Goal: Task Accomplishment & Management: Use online tool/utility

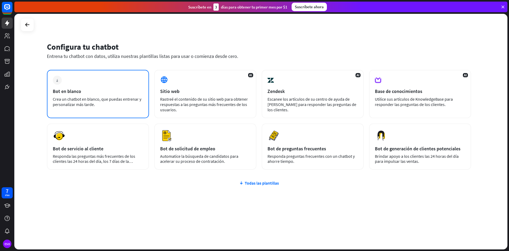
click at [111, 82] on div "más Bot en blanco Crea un chatbot en blanco, que puedas entrenar y personalizar…" at bounding box center [98, 94] width 102 height 48
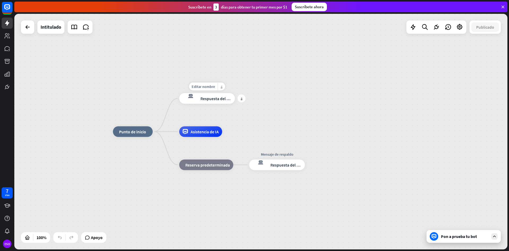
click at [216, 96] on font "Respuesta del bot" at bounding box center [216, 98] width 32 height 5
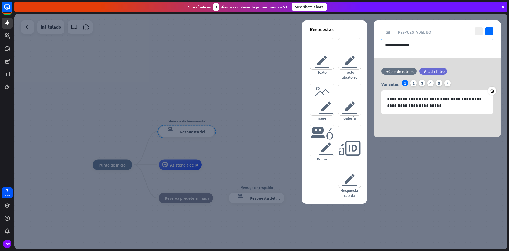
click at [413, 47] on input "**********" at bounding box center [437, 44] width 112 height 11
click at [422, 48] on input "**********" at bounding box center [437, 44] width 112 height 11
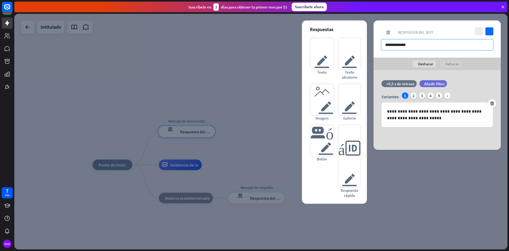
type input "**********"
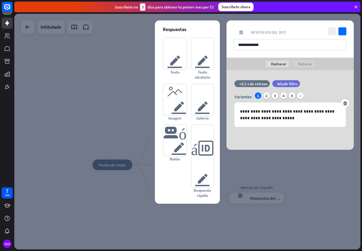
drag, startPoint x: 324, startPoint y: 189, endPoint x: 330, endPoint y: 191, distance: 6.5
click at [330, 191] on div at bounding box center [187, 131] width 346 height 235
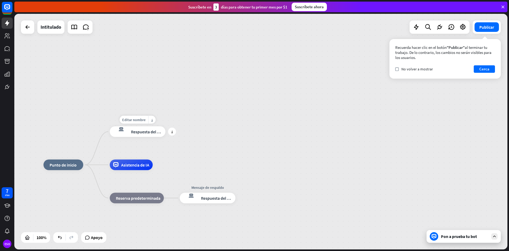
click at [159, 137] on div "Editar nombre más_amarillo más Misa de bienvenida respuesta del bot de bloqueo …" at bounding box center [138, 131] width 56 height 11
click at [159, 137] on div "Editar nombre más_amarillo más respuesta del bot de bloqueo Respuesta del bot" at bounding box center [138, 131] width 56 height 11
click at [155, 133] on font "Respuesta del bot" at bounding box center [147, 131] width 32 height 5
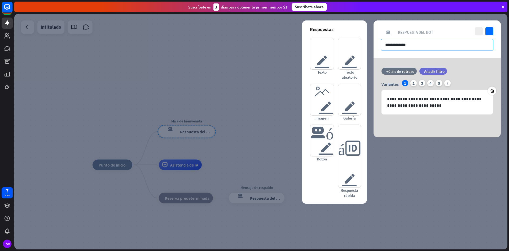
click at [464, 42] on input "**********" at bounding box center [437, 44] width 112 height 11
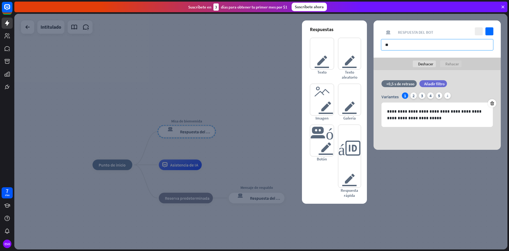
type input "*"
type input "**********"
click at [292, 91] on div at bounding box center [260, 131] width 493 height 235
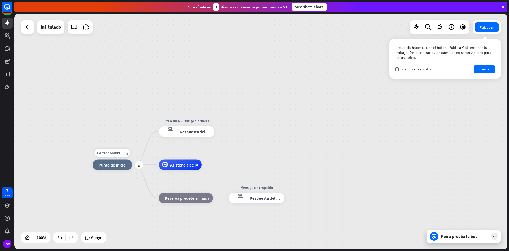
click at [124, 169] on div "inicio_2 Punto de inicio" at bounding box center [113, 164] width 40 height 11
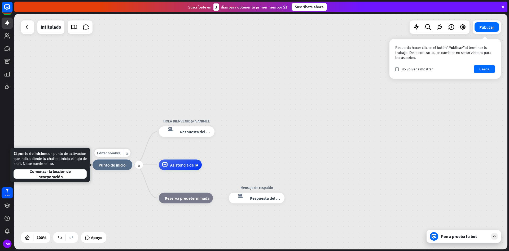
click at [123, 169] on div "inicio_2 Punto de inicio" at bounding box center [113, 164] width 40 height 11
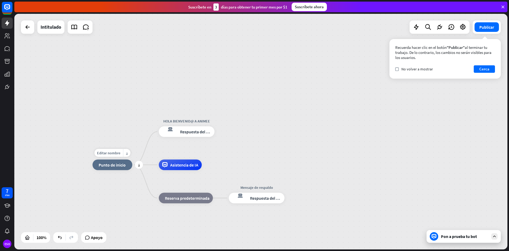
click at [124, 169] on div "inicio_2 Punto de inicio" at bounding box center [113, 164] width 40 height 11
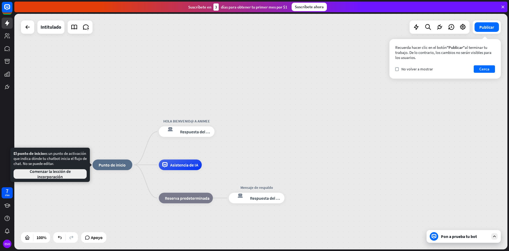
click at [71, 174] on font "Comenzar la lección de incorporación" at bounding box center [50, 173] width 64 height 11
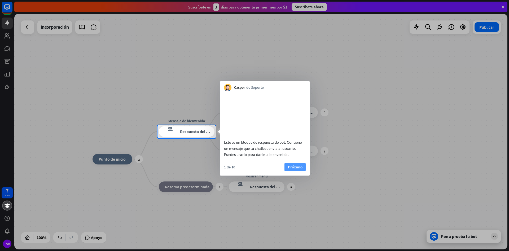
click at [289, 169] on font "Próximo" at bounding box center [295, 166] width 15 height 5
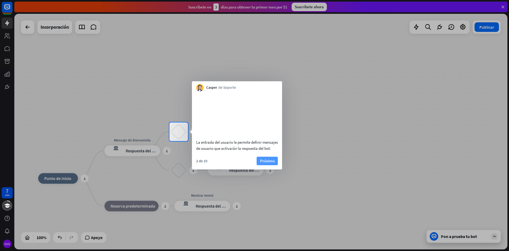
click at [264, 163] on font "Próximo" at bounding box center [267, 160] width 15 height 5
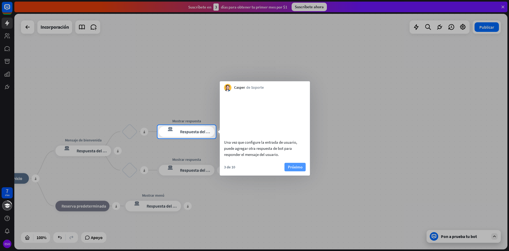
click at [296, 169] on font "Próximo" at bounding box center [295, 166] width 15 height 5
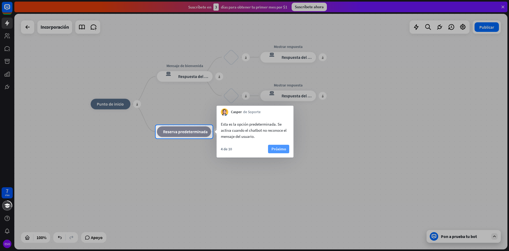
click at [286, 147] on button "Próximo" at bounding box center [278, 149] width 21 height 8
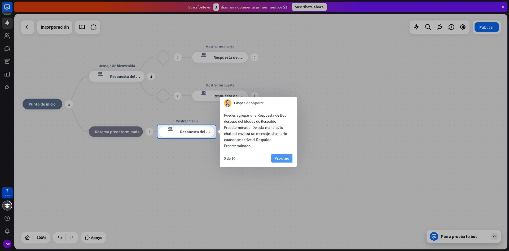
click at [288, 155] on font "Próximo" at bounding box center [282, 157] width 15 height 5
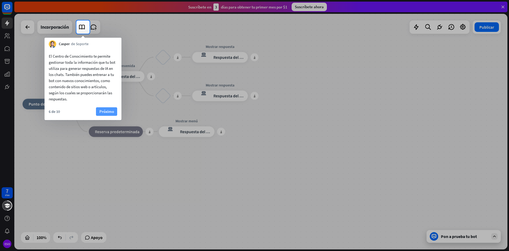
click at [111, 112] on font "Próximo" at bounding box center [106, 111] width 15 height 5
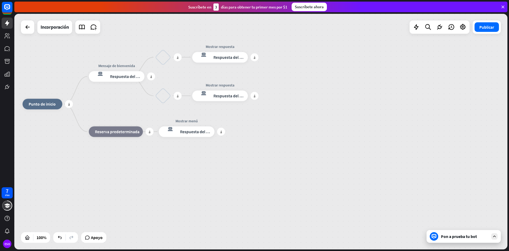
click at [111, 112] on div "más inicio_2 Punto de inicio más Mensaje de bienvenida respuesta del bot de blo…" at bounding box center [269, 221] width 493 height 235
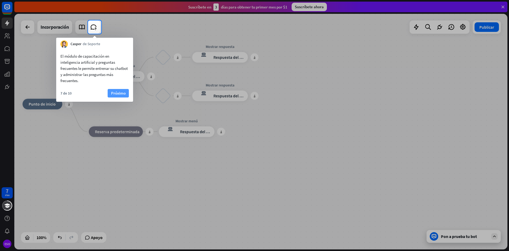
click at [117, 95] on font "Próximo" at bounding box center [118, 92] width 15 height 5
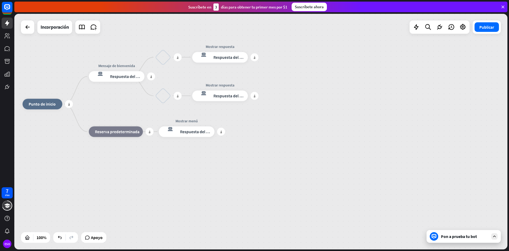
click at [117, 95] on div "más inicio_2 Punto de inicio más Mensaje de bienvenida respuesta del bot de blo…" at bounding box center [260, 131] width 493 height 235
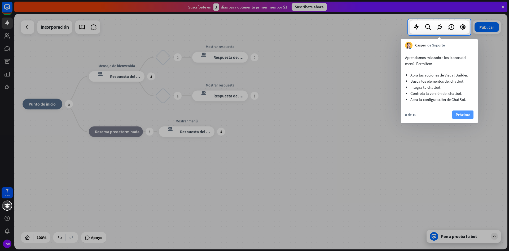
click at [458, 117] on font "Próximo" at bounding box center [463, 114] width 15 height 7
click at [458, 117] on div "más inicio_2 Punto de inicio más Mensaje de bienvenida respuesta del bot de blo…" at bounding box center [269, 221] width 493 height 235
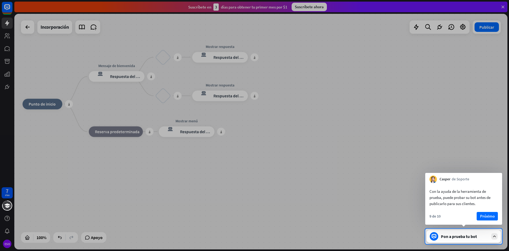
click at [488, 216] on font "Próximo" at bounding box center [487, 215] width 15 height 5
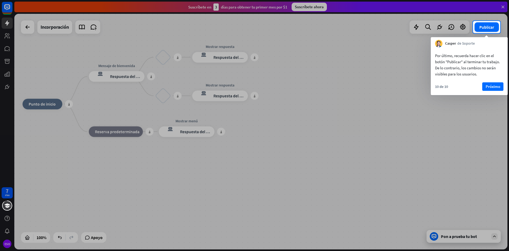
drag, startPoint x: 394, startPoint y: 155, endPoint x: 479, endPoint y: 106, distance: 97.5
click at [442, 133] on div at bounding box center [254, 141] width 509 height 217
click at [491, 85] on font "Próximo" at bounding box center [493, 86] width 15 height 5
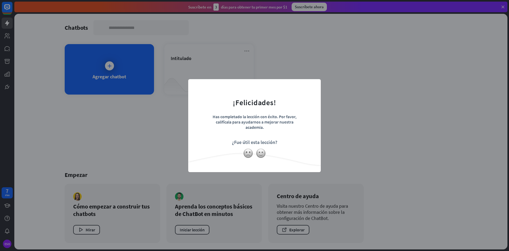
click at [314, 125] on div "cerca ¡Felicidades! Has completado la lección con éxito. Por favor, califícala …" at bounding box center [254, 125] width 133 height 93
click at [201, 115] on form "¡Felicidades! Has completado la lección con éxito. Por favor, califícala para a…" at bounding box center [254, 117] width 119 height 63
drag, startPoint x: 212, startPoint y: 115, endPoint x: 219, endPoint y: 116, distance: 6.7
click at [212, 116] on div "Has completado la lección con éxito. Por favor, califícala para ayudarnos a mej…" at bounding box center [254, 123] width 93 height 19
drag, startPoint x: 224, startPoint y: 116, endPoint x: 229, endPoint y: 116, distance: 4.8
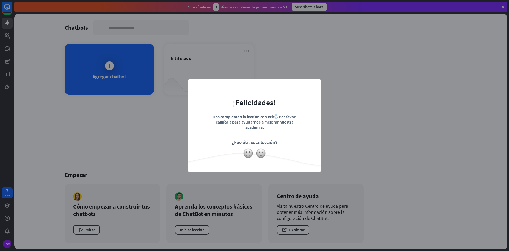
click at [229, 117] on font "Has completado la lección con éxito. Por favor, califícala para ayudarnos a mej…" at bounding box center [255, 122] width 84 height 16
click at [235, 116] on font "Has completado la lección con éxito. Por favor, califícala para ayudarnos a mej…" at bounding box center [255, 122] width 84 height 16
click at [240, 118] on font "Has completado la lección con éxito. Por favor, califícala para ayudarnos a mej…" at bounding box center [255, 122] width 84 height 16
click at [261, 153] on img at bounding box center [261, 153] width 10 height 10
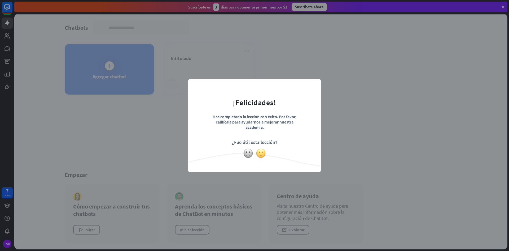
click at [262, 153] on img at bounding box center [261, 153] width 10 height 10
click at [260, 153] on img at bounding box center [261, 153] width 10 height 10
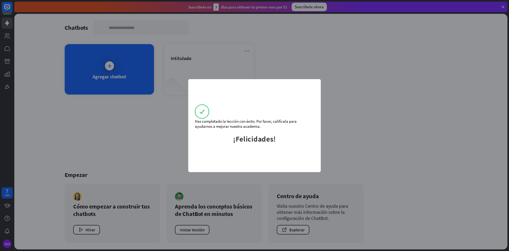
click at [162, 160] on div "Has completado la lección con éxito. Por favor, califícala para ayudarnos a mej…" at bounding box center [254, 125] width 509 height 251
click at [169, 154] on div "Has completado la lección con éxito. Por favor, califícala para ayudarnos a mej…" at bounding box center [254, 125] width 509 height 251
drag, startPoint x: 169, startPoint y: 151, endPoint x: 185, endPoint y: 152, distance: 15.7
click at [169, 151] on div "Has completado la lección con éxito. Por favor, califícala para ayudarnos a mej…" at bounding box center [254, 125] width 509 height 251
click at [231, 145] on div "Has completado la lección con éxito. Por favor, califícala para ayudarnos a mej…" at bounding box center [254, 125] width 133 height 93
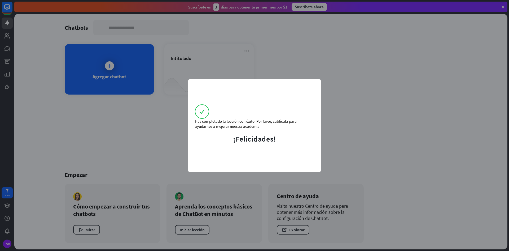
click at [234, 138] on font "¡Felicidades!" at bounding box center [254, 139] width 43 height 10
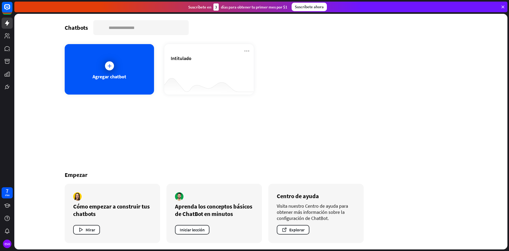
click at [454, 83] on div "Has completado la lección con éxito. Por favor, califícala para ayudarnos a mej…" at bounding box center [254, 125] width 509 height 251
click at [175, 57] on font "Intitulado" at bounding box center [181, 58] width 21 height 6
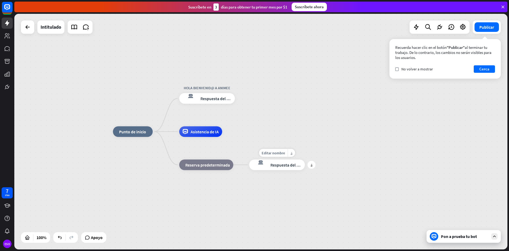
click at [272, 165] on font "Respuesta del bot" at bounding box center [286, 164] width 32 height 5
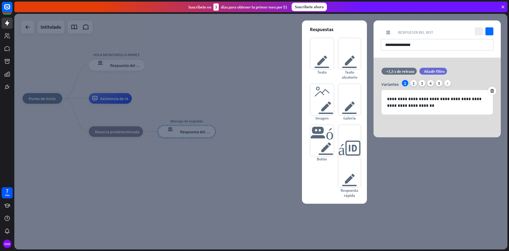
click at [55, 133] on div at bounding box center [260, 131] width 493 height 235
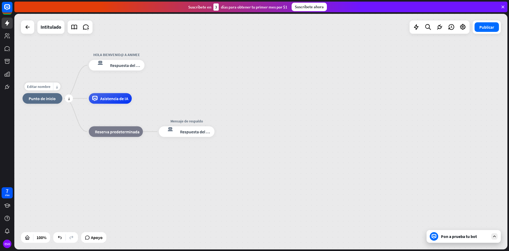
click at [56, 104] on div "Editar nombre más_amarillo más inicio_2 Punto de inicio" at bounding box center [43, 98] width 40 height 11
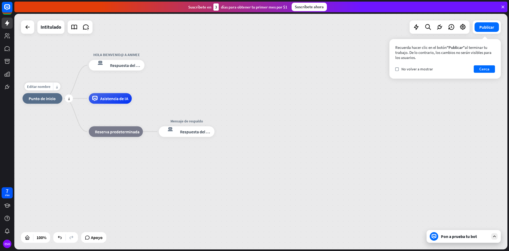
click at [54, 100] on font "Punto de inicio" at bounding box center [42, 98] width 27 height 5
click at [186, 94] on div "inicio_2 Punto de inicio HOLA BIENVENID@ A ANIMEE respuesta del bot de bloqueo …" at bounding box center [260, 131] width 493 height 235
click at [100, 104] on div "Editar nombre más_amarillo más Asistencia de IA" at bounding box center [110, 98] width 43 height 11
click at [103, 96] on font "Asistencia de IA" at bounding box center [114, 98] width 28 height 5
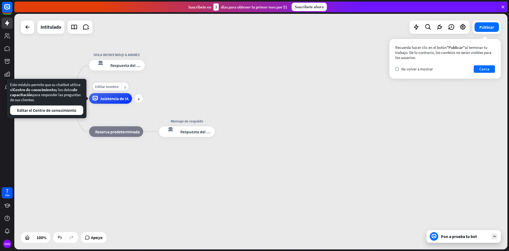
click at [106, 98] on font "Asistencia de IA" at bounding box center [114, 98] width 28 height 5
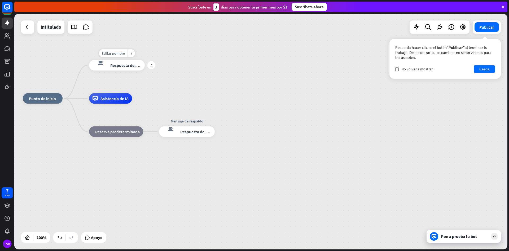
click at [138, 68] on div "respuesta del bot de bloqueo Respuesta del bot" at bounding box center [117, 65] width 56 height 11
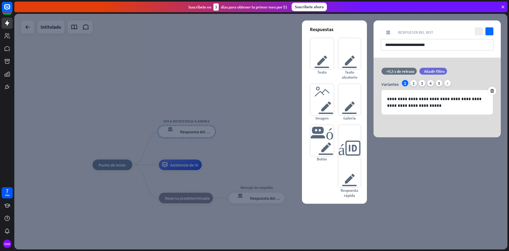
click at [458, 37] on div "**********" at bounding box center [437, 38] width 127 height 37
drag, startPoint x: 458, startPoint y: 37, endPoint x: 455, endPoint y: 37, distance: 3.5
click at [457, 37] on div "**********" at bounding box center [437, 38] width 127 height 37
click at [455, 38] on div "**********" at bounding box center [437, 38] width 127 height 37
click at [453, 45] on input "**********" at bounding box center [437, 44] width 112 height 11
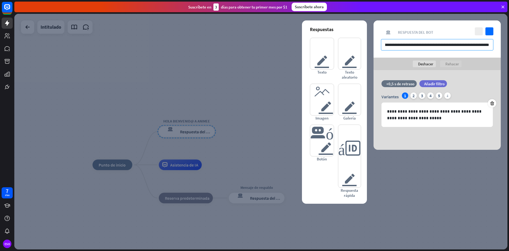
scroll to position [0, 36]
type input "**********"
click at [430, 119] on p "**********" at bounding box center [437, 114] width 100 height 13
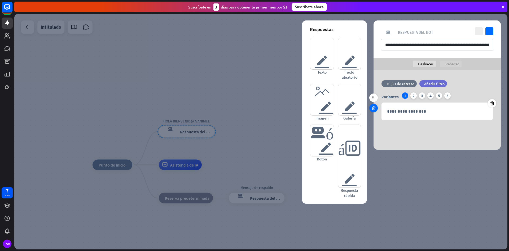
click at [376, 108] on div at bounding box center [373, 108] width 8 height 8
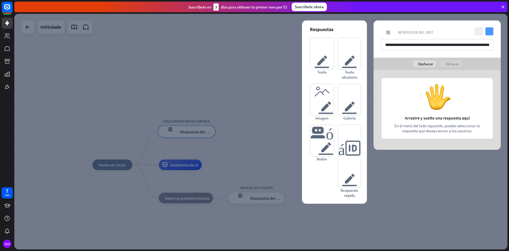
drag, startPoint x: 496, startPoint y: 29, endPoint x: 491, endPoint y: 31, distance: 5.0
click at [493, 30] on div "**********" at bounding box center [437, 38] width 127 height 37
click at [490, 31] on icon "controlar" at bounding box center [490, 31] width 8 height 8
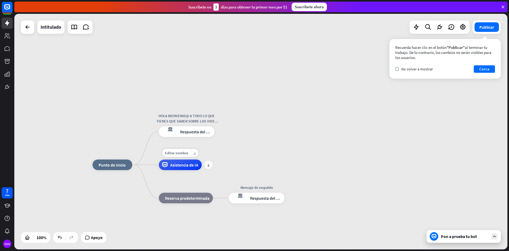
click at [190, 165] on font "Asistencia de IA" at bounding box center [184, 164] width 28 height 5
drag, startPoint x: 262, startPoint y: 160, endPoint x: 243, endPoint y: 167, distance: 20.0
click at [262, 160] on div "inicio_2 Punto de inicio HOLA BIENVENID@ A TODO LO QUE TIENES QUE SABER SOBRE L…" at bounding box center [260, 131] width 493 height 235
click at [180, 170] on div "Editar nombre más_amarillo más Asistencia de IA" at bounding box center [180, 164] width 43 height 11
click at [182, 170] on div "Editar nombre más_amarillo más Asistencia de IA" at bounding box center [180, 164] width 43 height 11
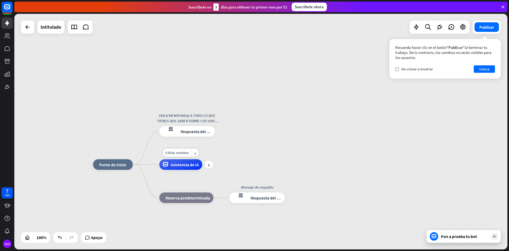
click at [184, 164] on font "Asistencia de IA" at bounding box center [185, 164] width 28 height 5
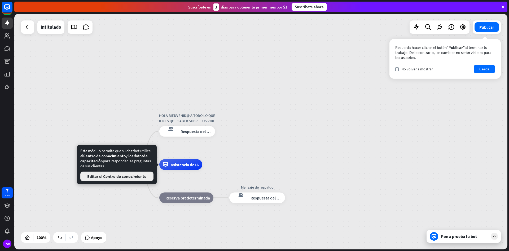
click at [134, 176] on font "Editar el Centro de conocimiento" at bounding box center [116, 175] width 59 height 5
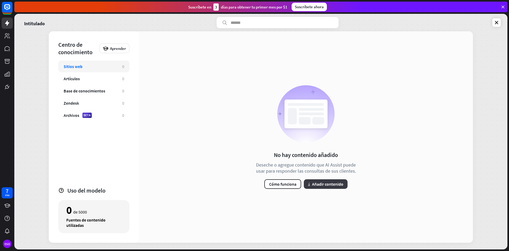
click at [323, 183] on font "Añadir contenido" at bounding box center [327, 183] width 31 height 5
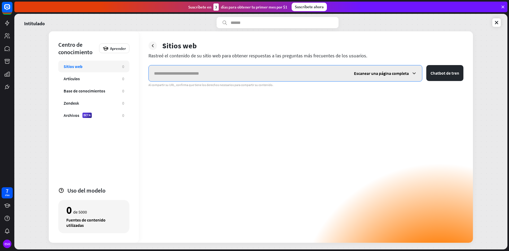
click at [198, 69] on input "text" at bounding box center [249, 73] width 200 height 16
click at [203, 74] on input "text" at bounding box center [249, 73] width 200 height 16
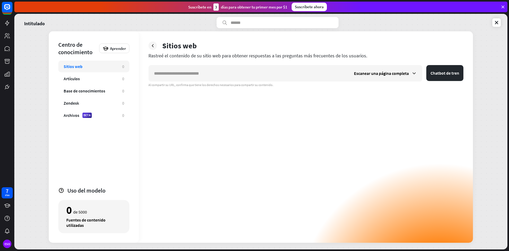
click at [110, 62] on div "Sitios web 0" at bounding box center [93, 66] width 71 height 12
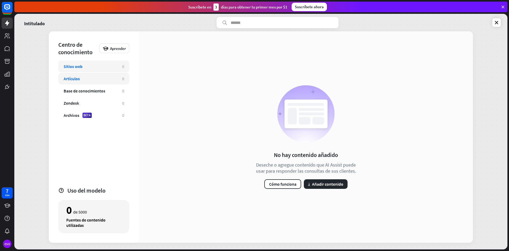
click at [115, 74] on div "Artículos 0" at bounding box center [93, 79] width 71 height 12
click at [335, 182] on font "Añadir contenido" at bounding box center [327, 183] width 31 height 5
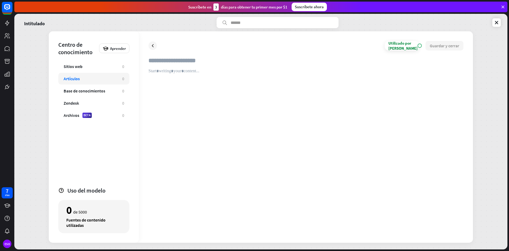
click at [231, 63] on input "text" at bounding box center [305, 63] width 315 height 12
click at [116, 94] on div "Base de conocimientos 0" at bounding box center [93, 91] width 71 height 12
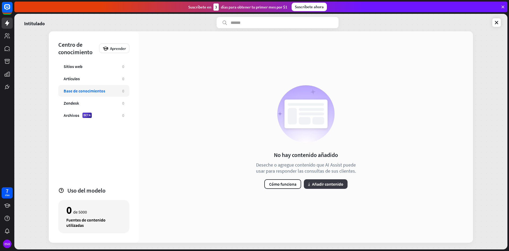
click at [319, 183] on font "Añadir contenido" at bounding box center [327, 183] width 31 height 5
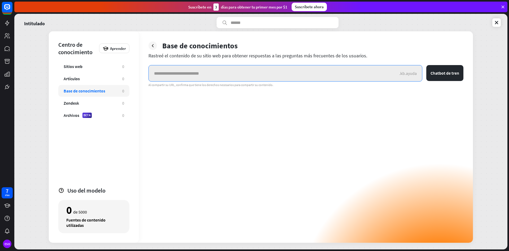
paste input "**********"
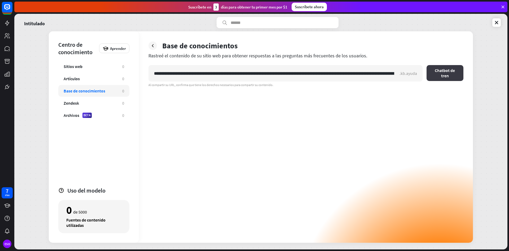
click at [434, 76] on button "Chatbot de tren" at bounding box center [445, 73] width 37 height 16
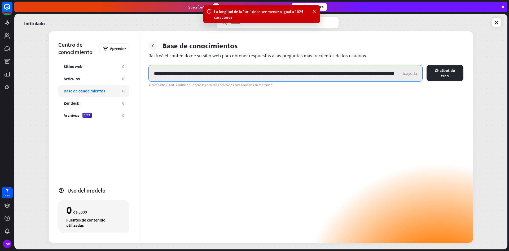
click at [377, 73] on input "text" at bounding box center [274, 73] width 251 height 16
click at [379, 72] on input "text" at bounding box center [274, 73] width 251 height 16
drag, startPoint x: 385, startPoint y: 72, endPoint x: 389, endPoint y: 73, distance: 4.0
click at [389, 73] on input "text" at bounding box center [274, 73] width 251 height 16
click at [390, 73] on input "text" at bounding box center [274, 73] width 251 height 16
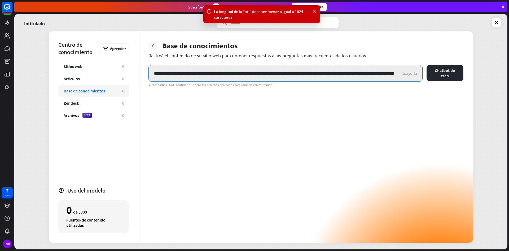
click at [392, 73] on input "text" at bounding box center [274, 73] width 251 height 16
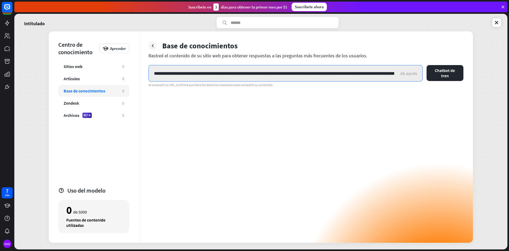
drag, startPoint x: 390, startPoint y: 76, endPoint x: 392, endPoint y: 73, distance: 3.2
click at [391, 76] on input "text" at bounding box center [274, 73] width 251 height 16
click at [392, 73] on input "text" at bounding box center [274, 73] width 251 height 16
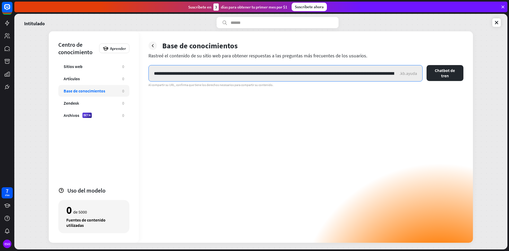
click at [392, 73] on input "text" at bounding box center [274, 73] width 251 height 16
click at [393, 73] on input "text" at bounding box center [274, 73] width 251 height 16
click at [393, 78] on input "text" at bounding box center [274, 73] width 251 height 16
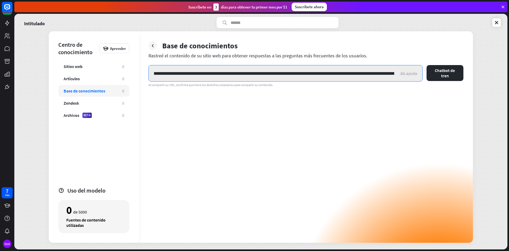
click at [394, 76] on input "text" at bounding box center [274, 73] width 251 height 16
click at [395, 75] on input "text" at bounding box center [274, 73] width 251 height 16
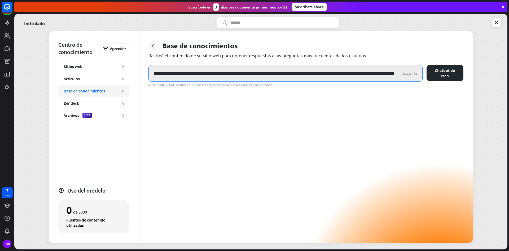
click at [395, 75] on input "text" at bounding box center [274, 73] width 251 height 16
click at [394, 73] on input "text" at bounding box center [274, 73] width 251 height 16
drag, startPoint x: 394, startPoint y: 73, endPoint x: 489, endPoint y: 85, distance: 96.7
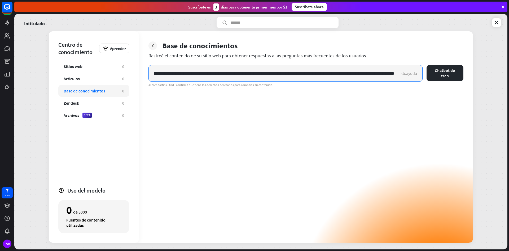
click at [490, 85] on div "Intitulado Centro de conocimiento Aprender Sitios web 0 Artículos 0 Base de con…" at bounding box center [260, 131] width 493 height 235
click at [395, 76] on input "text" at bounding box center [274, 73] width 251 height 16
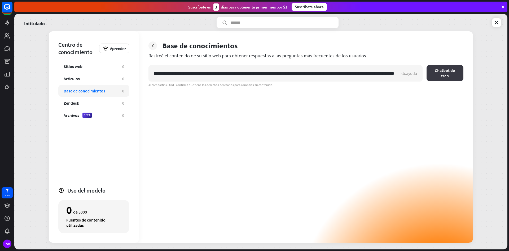
scroll to position [0, 0]
click at [445, 69] on button "Chatbot de tren" at bounding box center [445, 73] width 37 height 16
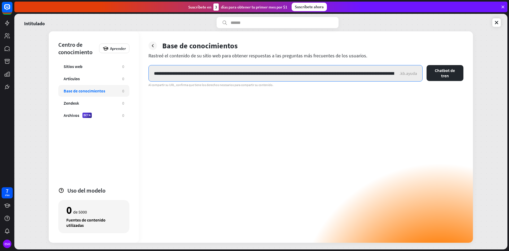
drag, startPoint x: 259, startPoint y: 77, endPoint x: 365, endPoint y: 77, distance: 106.6
click at [365, 77] on input "text" at bounding box center [274, 73] width 251 height 16
click at [168, 72] on input "text" at bounding box center [274, 73] width 251 height 16
click at [168, 74] on input "text" at bounding box center [274, 73] width 251 height 16
click at [166, 76] on input "text" at bounding box center [274, 73] width 251 height 16
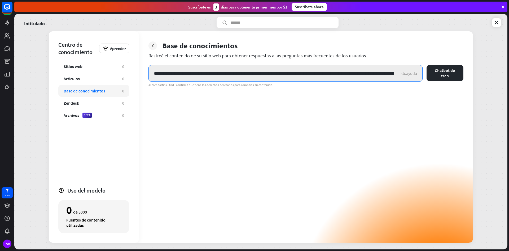
click at [163, 76] on input "text" at bounding box center [274, 73] width 251 height 16
click at [159, 76] on input "text" at bounding box center [274, 73] width 251 height 16
type input "**********"
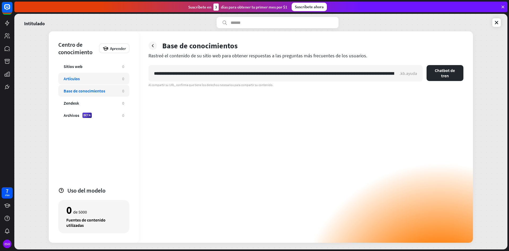
click at [88, 82] on div "Artículos 0" at bounding box center [93, 79] width 71 height 12
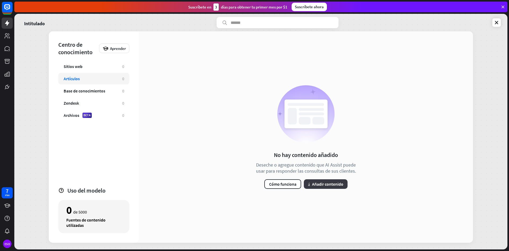
click at [333, 183] on font "Añadir contenido" at bounding box center [327, 183] width 31 height 5
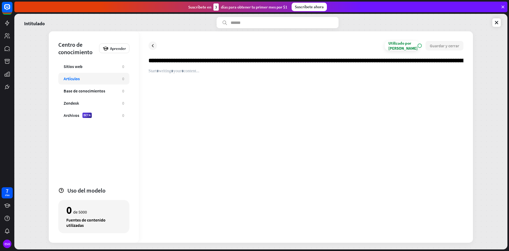
click at [407, 48] on div "Utilizado por [PERSON_NAME]" at bounding box center [402, 46] width 29 height 10
click at [410, 47] on div "Utilizado por [PERSON_NAME]" at bounding box center [402, 46] width 29 height 10
click at [425, 46] on div "Utilizado por IA EN Guardar y cerrar" at bounding box center [305, 46] width 315 height 10
click at [381, 137] on div at bounding box center [305, 150] width 315 height 164
drag, startPoint x: 146, startPoint y: 188, endPoint x: 148, endPoint y: 187, distance: 3.0
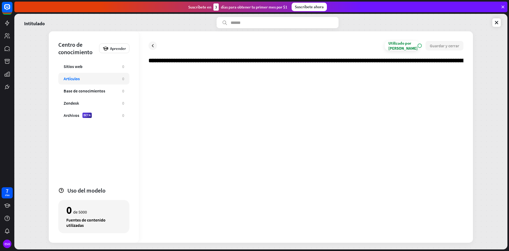
click at [148, 188] on div "Utilizado por IA EN Guardar y cerrar" at bounding box center [306, 136] width 334 height 211
drag, startPoint x: 451, startPoint y: 45, endPoint x: 486, endPoint y: 108, distance: 72.8
click at [487, 108] on div "Intitulado Centro de conocimiento Aprender Sitios web 0 Artículos 0 Base de con…" at bounding box center [260, 131] width 493 height 235
click at [464, 60] on div "Utilizado por IA EN Guardar y cerrar" at bounding box center [306, 136] width 334 height 211
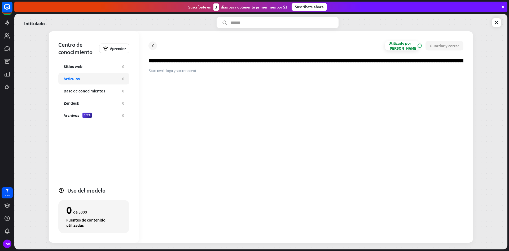
click at [154, 85] on div at bounding box center [305, 150] width 315 height 164
click at [156, 77] on div at bounding box center [305, 150] width 315 height 164
click at [156, 76] on div at bounding box center [305, 150] width 315 height 164
click at [461, 62] on input "text" at bounding box center [305, 63] width 315 height 12
click at [462, 62] on input "text" at bounding box center [305, 63] width 315 height 12
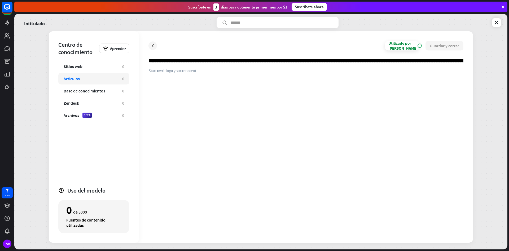
click at [462, 62] on input "text" at bounding box center [305, 63] width 315 height 12
type input "**********"
click at [104, 91] on font "Base de conocimientos" at bounding box center [85, 90] width 42 height 5
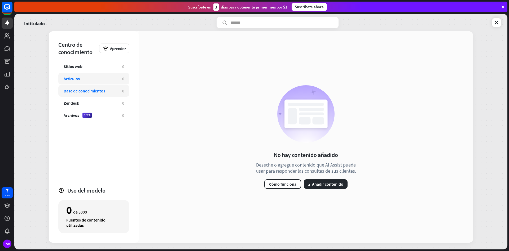
click at [112, 78] on div "Artículos" at bounding box center [90, 78] width 53 height 5
drag, startPoint x: 335, startPoint y: 172, endPoint x: 330, endPoint y: 184, distance: 13.4
click at [335, 175] on div "No hay contenido añadido Deseche o agregue contenido que AI Assist puede usar p…" at bounding box center [306, 136] width 109 height 103
click at [329, 184] on font "Añadir contenido" at bounding box center [327, 183] width 31 height 5
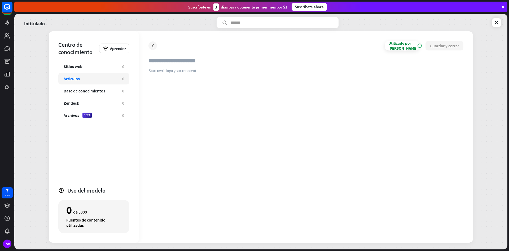
click at [249, 66] on input "text" at bounding box center [305, 63] width 315 height 12
type input "**********"
click at [178, 76] on div at bounding box center [305, 150] width 315 height 164
paste div
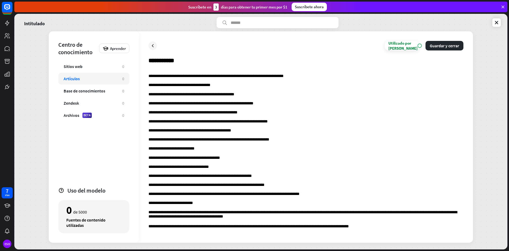
scroll to position [159, 0]
click at [432, 48] on button "Guardar y cerrar" at bounding box center [445, 46] width 38 height 10
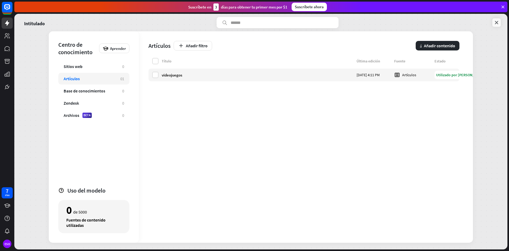
click at [496, 19] on link at bounding box center [496, 22] width 8 height 8
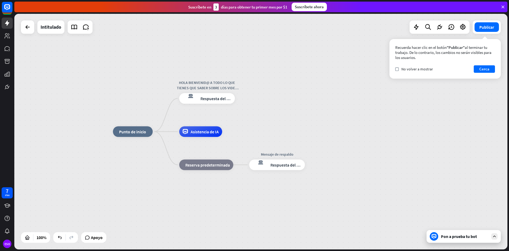
click at [448, 232] on div "Pon a prueba tu bot" at bounding box center [464, 236] width 74 height 13
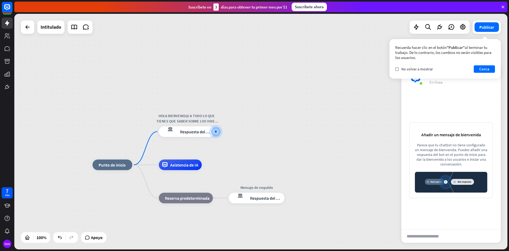
click at [421, 239] on input "text" at bounding box center [427, 235] width 52 height 13
click at [399, 69] on label "controlar" at bounding box center [396, 68] width 3 height 3
click at [430, 237] on input "text" at bounding box center [427, 235] width 52 height 13
type input "**********"
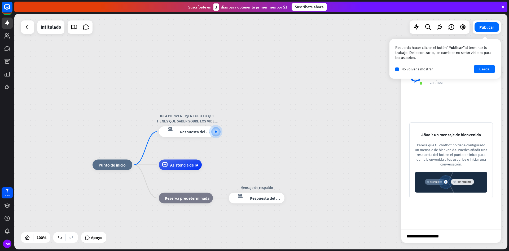
scroll to position [0, 0]
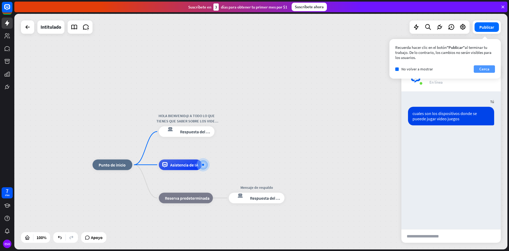
click at [484, 66] on font "Cerca" at bounding box center [484, 68] width 10 height 5
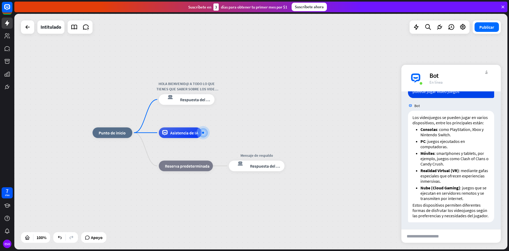
scroll to position [39, 0]
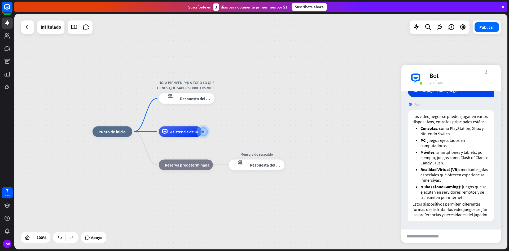
click at [445, 235] on input "text" at bounding box center [427, 235] width 52 height 13
type input "**********"
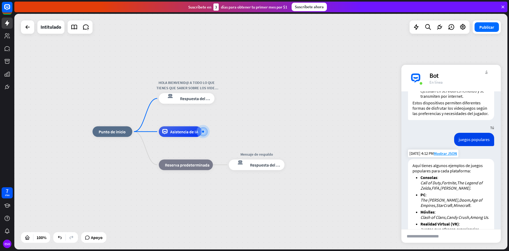
scroll to position [98, 0]
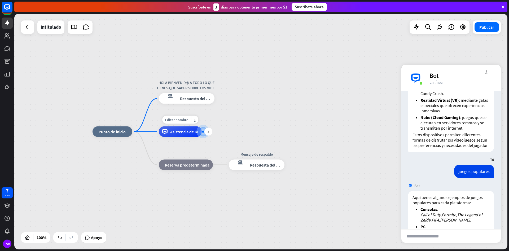
click at [185, 134] on div "Asistencia de IA" at bounding box center [180, 131] width 43 height 11
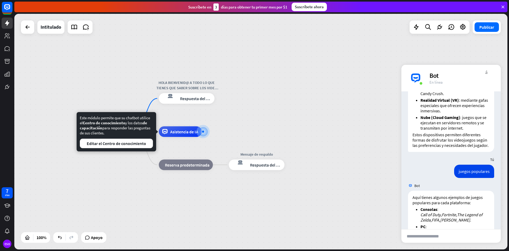
scroll to position [204, 0]
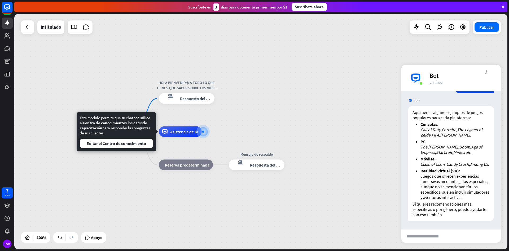
click at [343, 96] on div "inicio_2 Punto de inicio HOLA BIENVENID@ A TODO LO QUE TIENES QUE SABER SOBRE L…" at bounding box center [260, 131] width 493 height 235
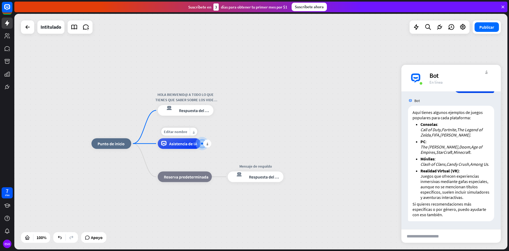
click at [193, 140] on div "Asistencia de IA" at bounding box center [179, 143] width 43 height 11
click at [202, 141] on div at bounding box center [202, 144] width 6 height 6
drag, startPoint x: 189, startPoint y: 145, endPoint x: 194, endPoint y: 144, distance: 4.5
click at [191, 145] on font "Asistencia de IA" at bounding box center [183, 143] width 28 height 5
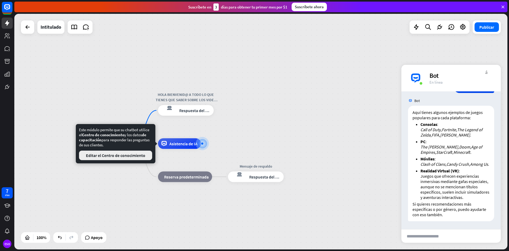
drag, startPoint x: 146, startPoint y: 155, endPoint x: 148, endPoint y: 153, distance: 2.8
click at [148, 153] on button "Editar el Centro de conocimiento" at bounding box center [115, 155] width 73 height 10
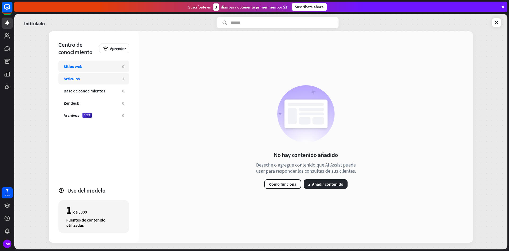
click at [107, 76] on div "Artículos" at bounding box center [90, 78] width 53 height 5
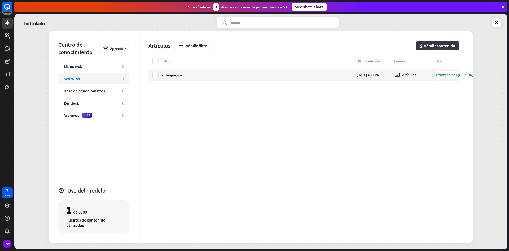
click at [447, 42] on button "más Añadir contenido" at bounding box center [438, 46] width 44 height 10
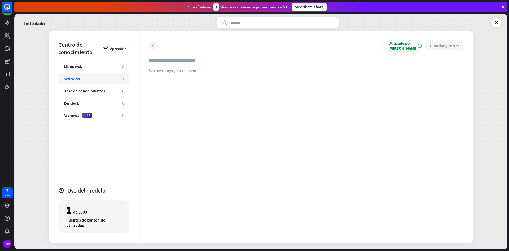
click at [182, 63] on input "text" at bounding box center [305, 63] width 315 height 12
type input "**********"
click at [185, 76] on div at bounding box center [305, 150] width 315 height 164
paste div
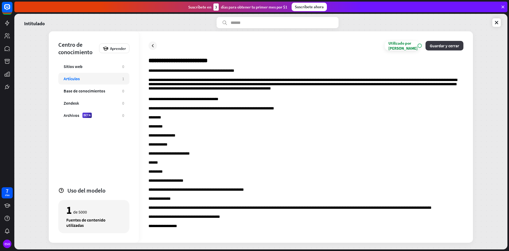
click at [451, 45] on font "Guardar y cerrar" at bounding box center [444, 45] width 29 height 5
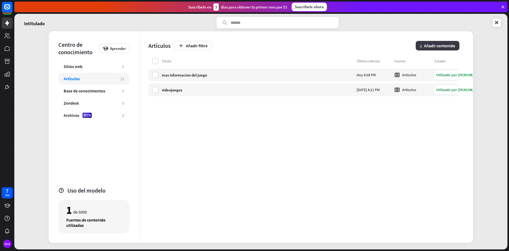
click at [432, 49] on button "más Añadir contenido" at bounding box center [438, 46] width 44 height 10
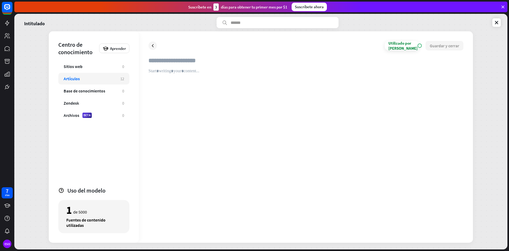
click at [255, 66] on input "text" at bounding box center [305, 63] width 315 height 12
type input "**********"
click at [232, 84] on div at bounding box center [305, 150] width 315 height 164
paste div
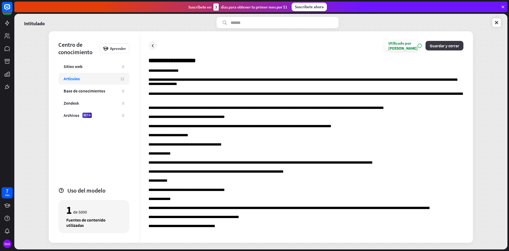
click at [428, 46] on button "Guardar y cerrar" at bounding box center [445, 46] width 38 height 10
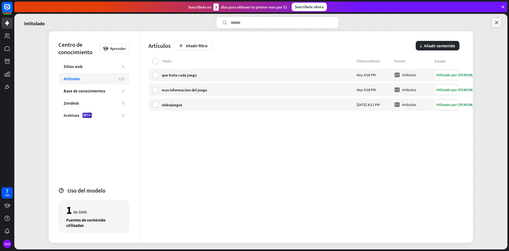
click at [493, 23] on link at bounding box center [496, 22] width 8 height 8
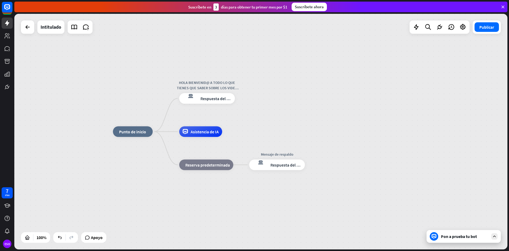
click at [443, 238] on font "Pon a prueba tu bot" at bounding box center [459, 235] width 36 height 5
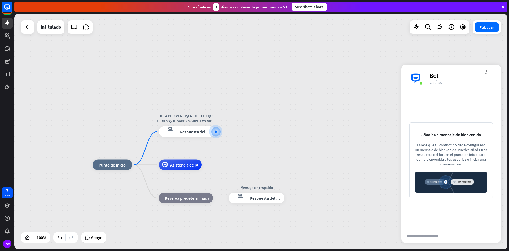
click at [438, 239] on input "text" at bounding box center [427, 235] width 52 height 13
type input "**********"
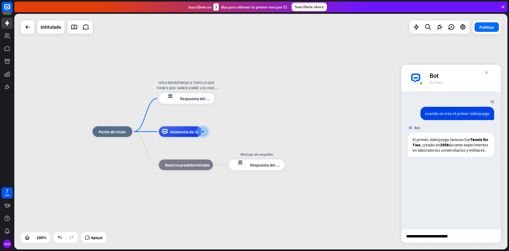
type input "**********"
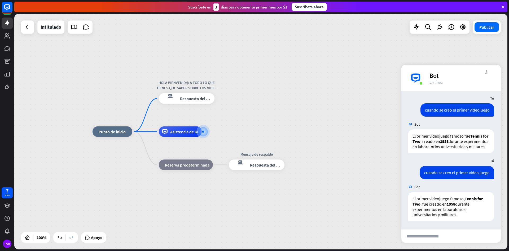
scroll to position [9, 0]
type input "**********"
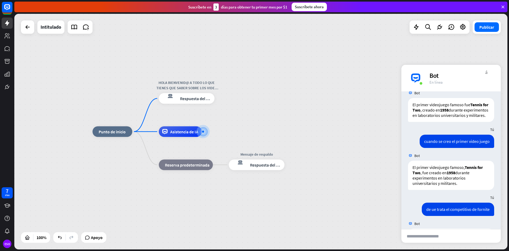
scroll to position [108, 0]
